Goal: Book appointment/travel/reservation

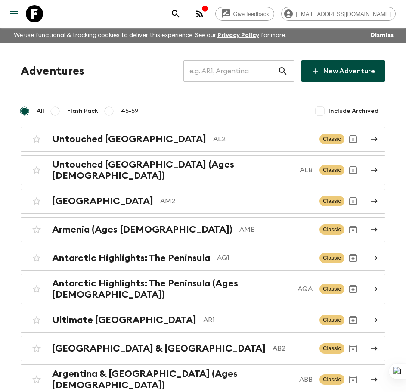
click at [243, 71] on input "text" at bounding box center [231, 71] width 94 height 24
click at [255, 77] on input "text" at bounding box center [231, 71] width 94 height 24
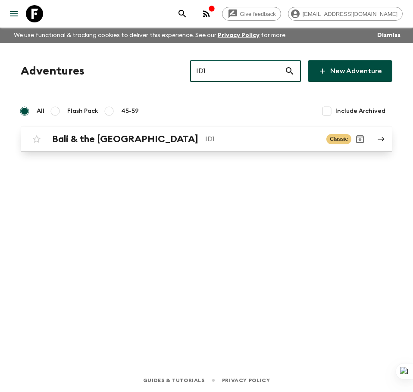
type input "ID1"
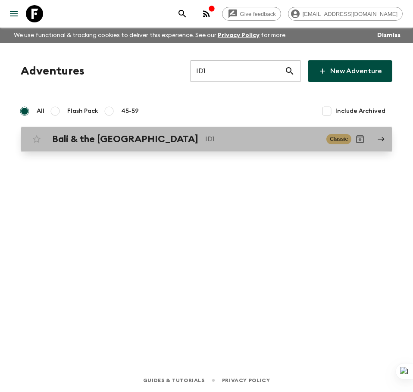
click at [208, 138] on p "ID1" at bounding box center [262, 139] width 114 height 10
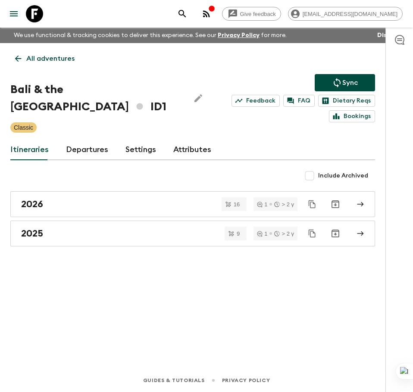
click at [86, 150] on link "Departures" at bounding box center [87, 150] width 42 height 21
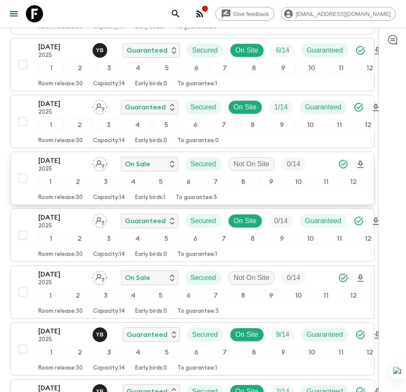
scroll to position [388, 0]
